Goal: Transaction & Acquisition: Purchase product/service

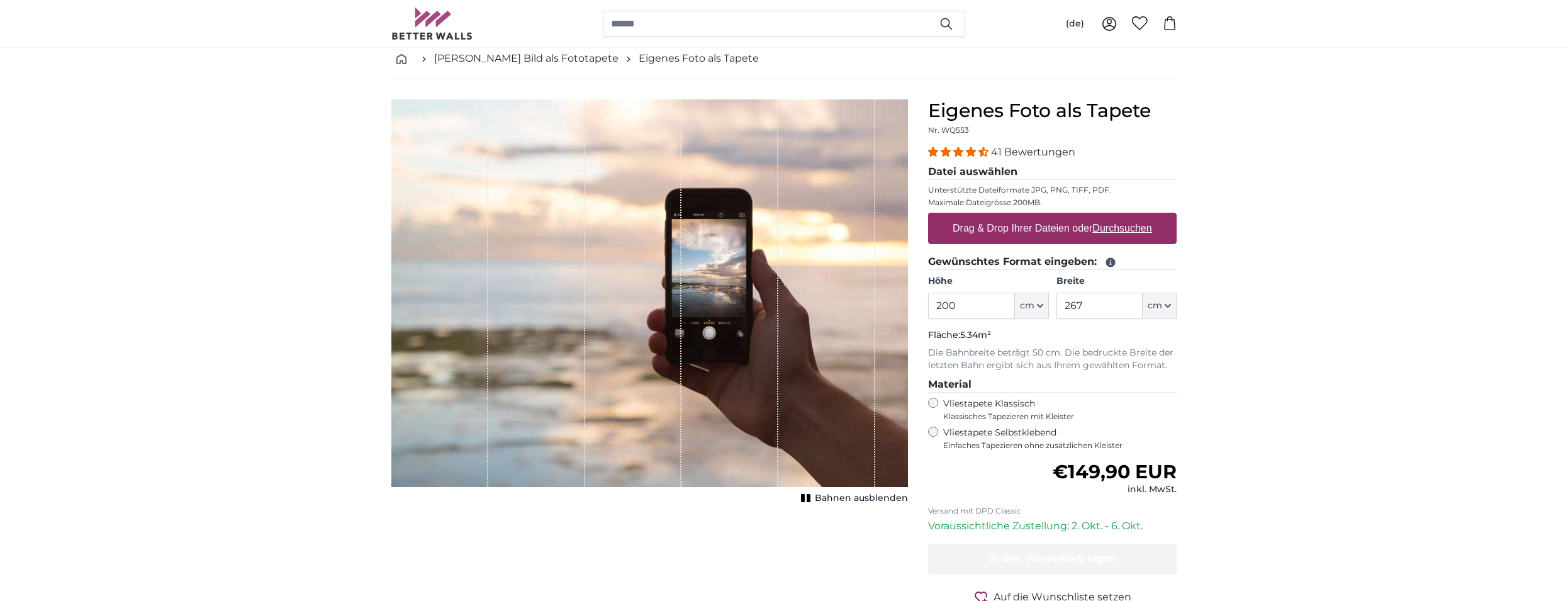
scroll to position [129, 0]
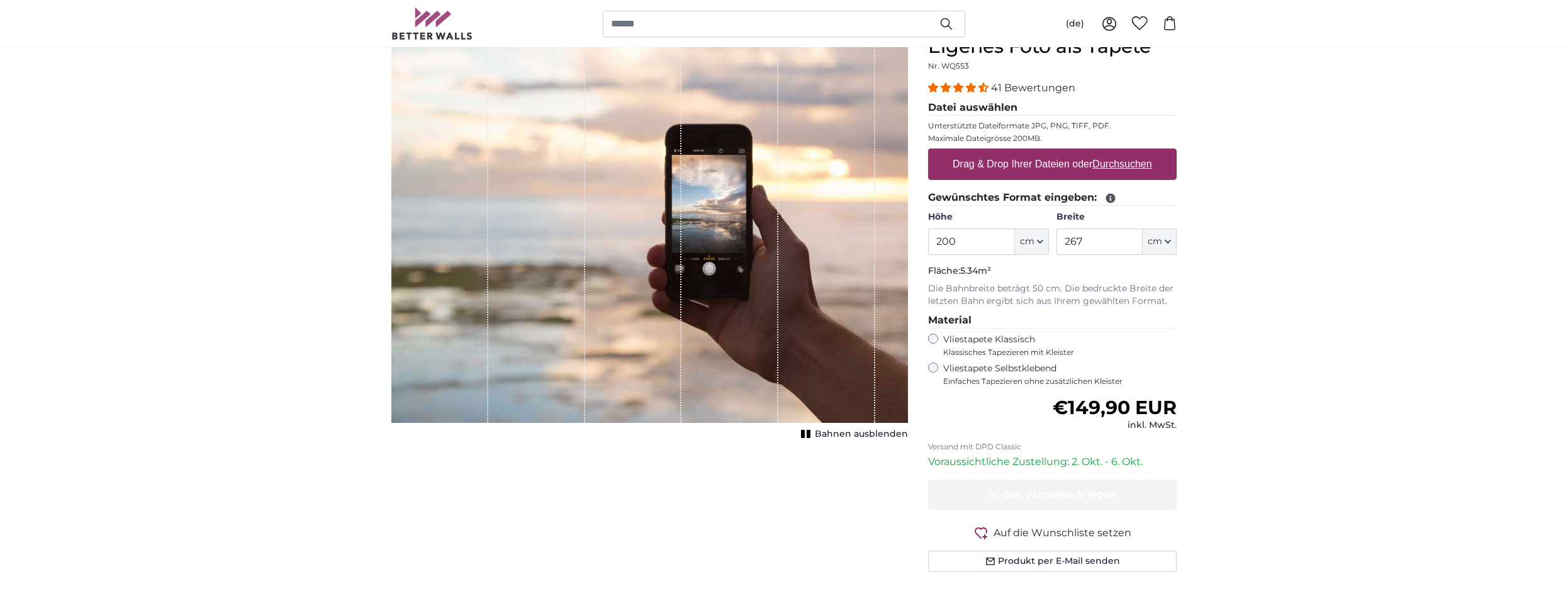
drag, startPoint x: 963, startPoint y: 239, endPoint x: 909, endPoint y: 243, distance: 54.1
click at [928, 243] on input "200" at bounding box center [971, 241] width 86 height 26
type input "180"
drag, startPoint x: 1095, startPoint y: 237, endPoint x: 1053, endPoint y: 241, distance: 42.2
click at [1057, 243] on input "267" at bounding box center [1100, 241] width 86 height 26
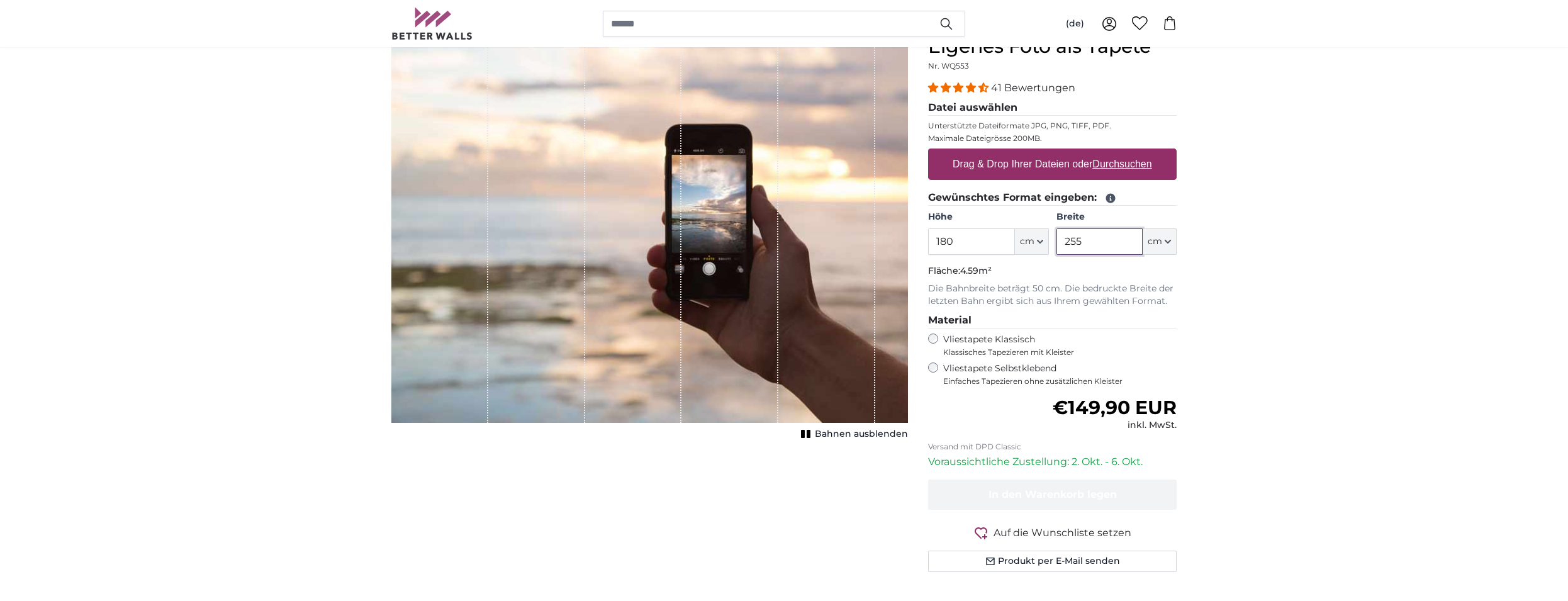
click at [1103, 248] on input "255" at bounding box center [1100, 241] width 86 height 26
drag, startPoint x: 1069, startPoint y: 242, endPoint x: 1094, endPoint y: 241, distance: 25.0
click at [1094, 242] on input "255" at bounding box center [1100, 241] width 86 height 26
type input "250"
click at [1119, 162] on u "Durchsuchen" at bounding box center [1123, 164] width 59 height 11
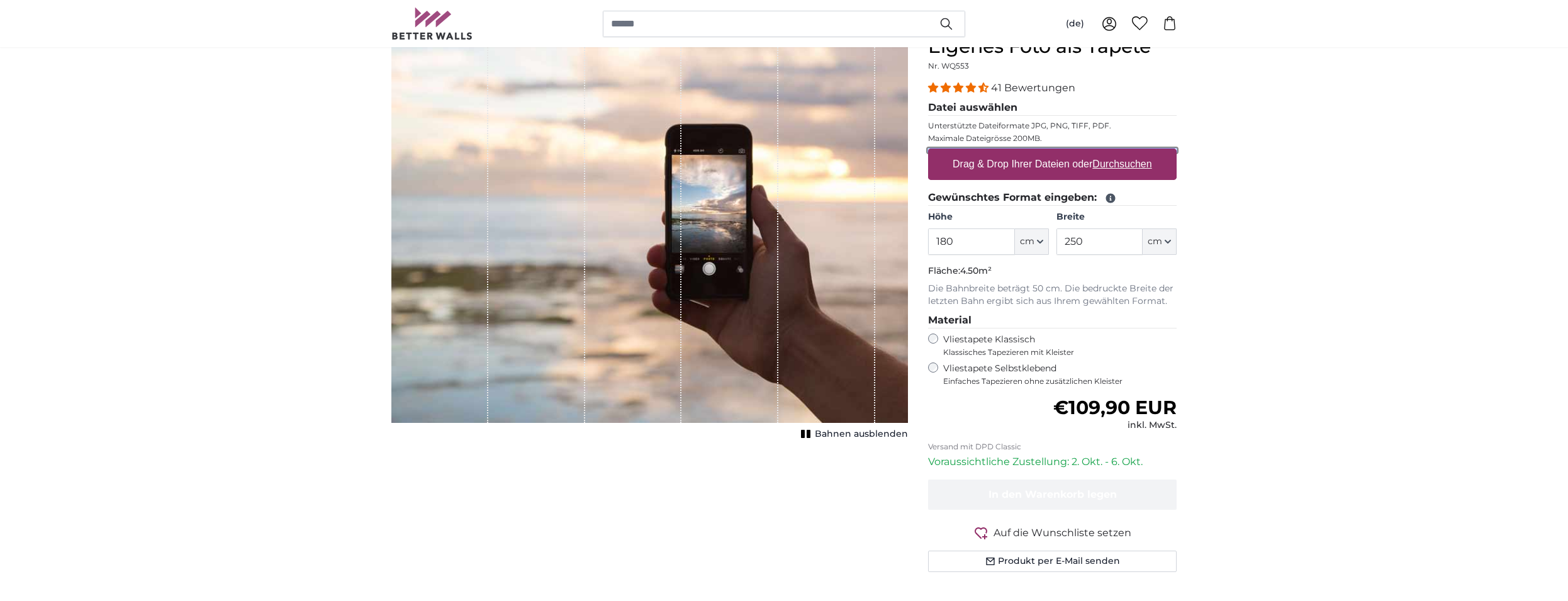
click at [1119, 152] on input "Drag & Drop Ihrer Dateien oder Durchsuchen" at bounding box center [1052, 150] width 248 height 4
type input "**********"
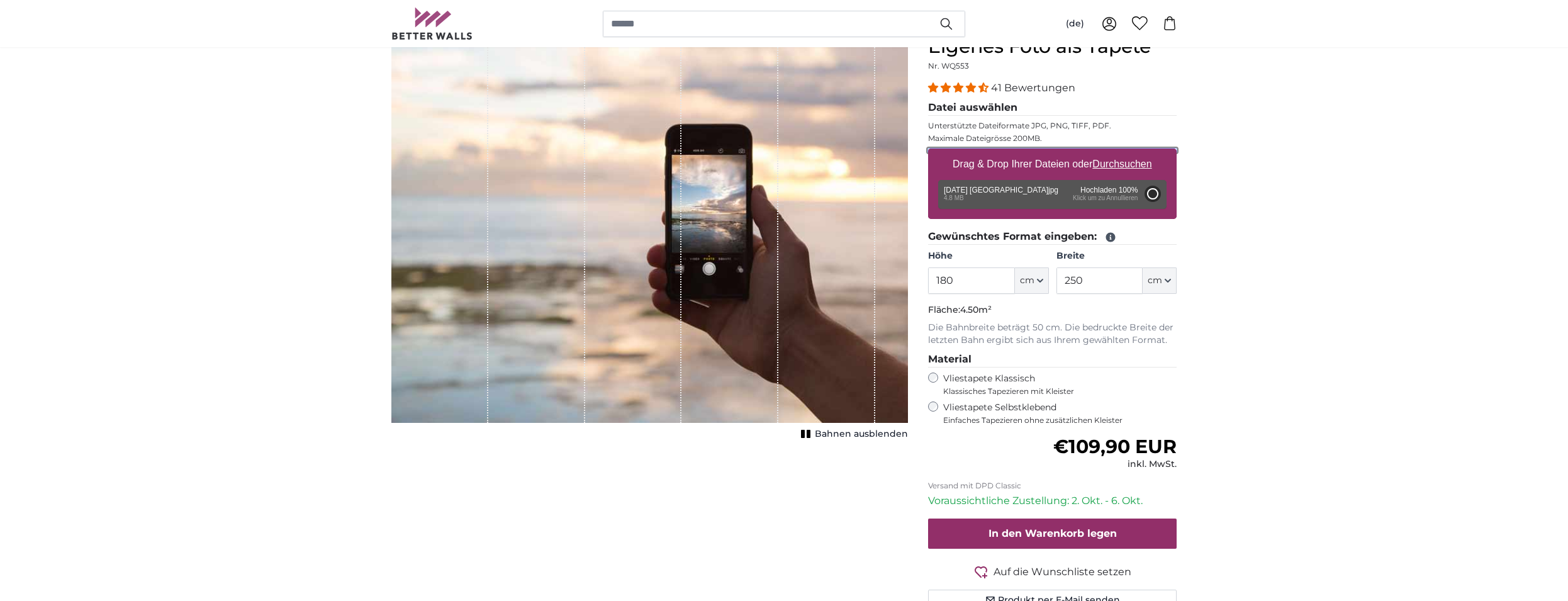
type input "200"
type input "266"
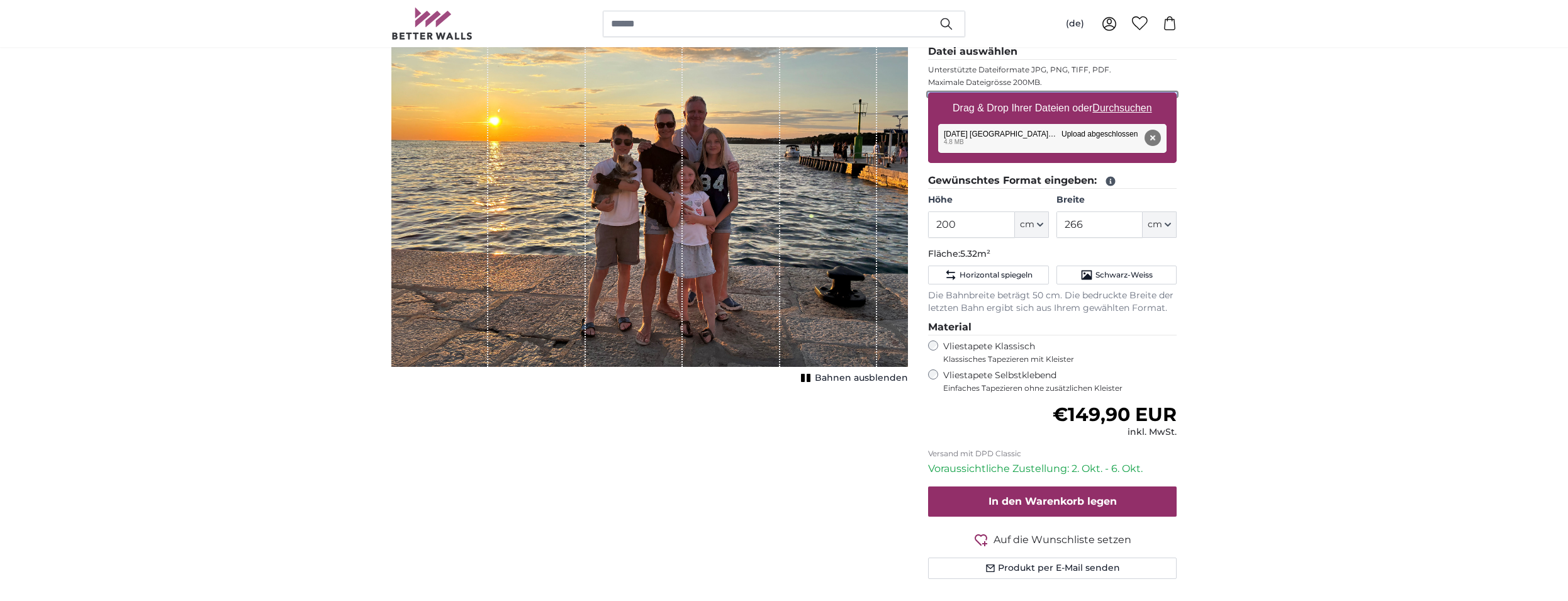
scroll to position [56, 0]
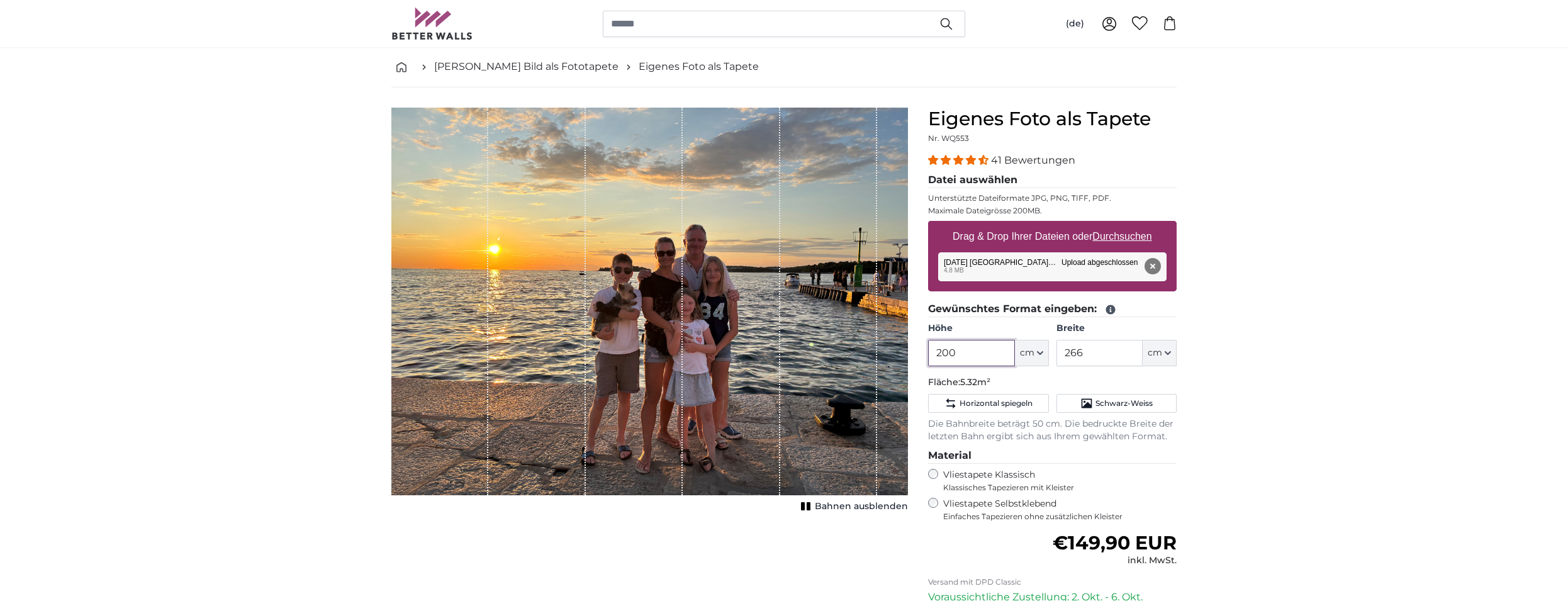
drag, startPoint x: 991, startPoint y: 355, endPoint x: 884, endPoint y: 355, distance: 107.0
click at [928, 355] on input "200" at bounding box center [971, 353] width 86 height 26
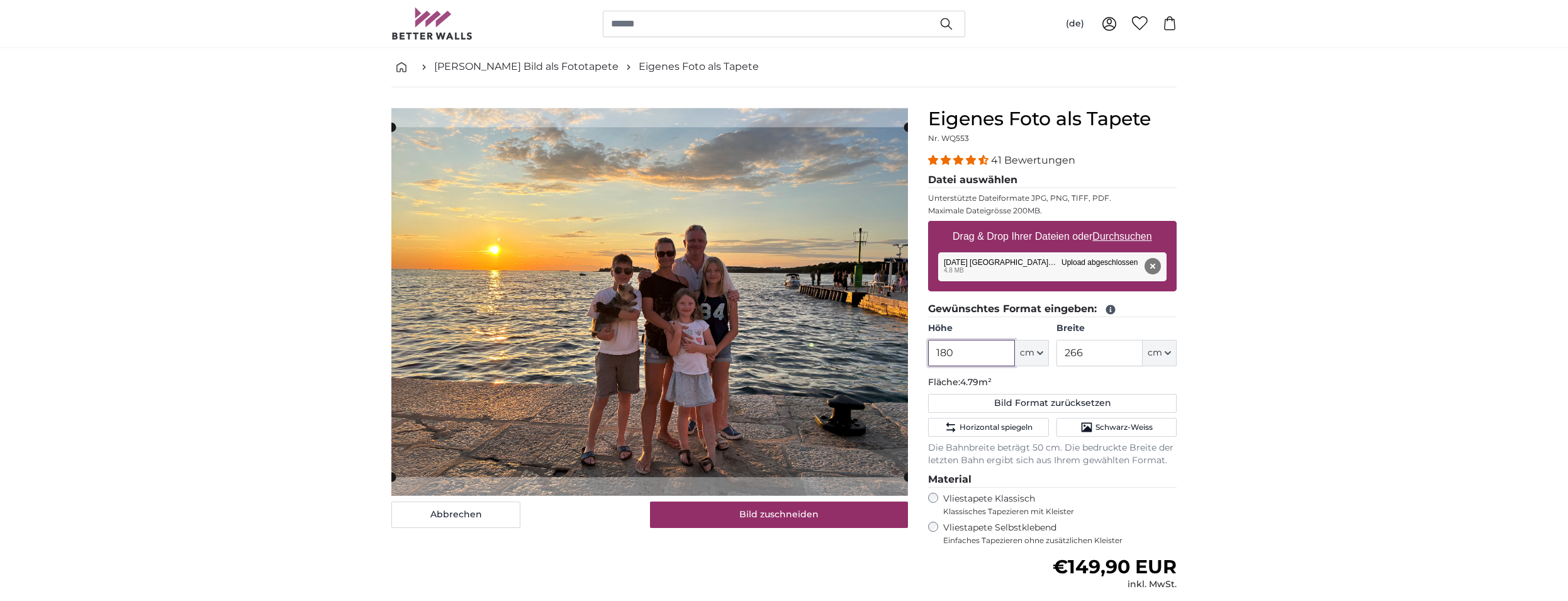
type input "180"
drag, startPoint x: 1071, startPoint y: 353, endPoint x: 1154, endPoint y: 357, distance: 83.1
click at [1142, 357] on input "266" at bounding box center [1100, 353] width 86 height 26
type input "250"
